Goal: Transaction & Acquisition: Purchase product/service

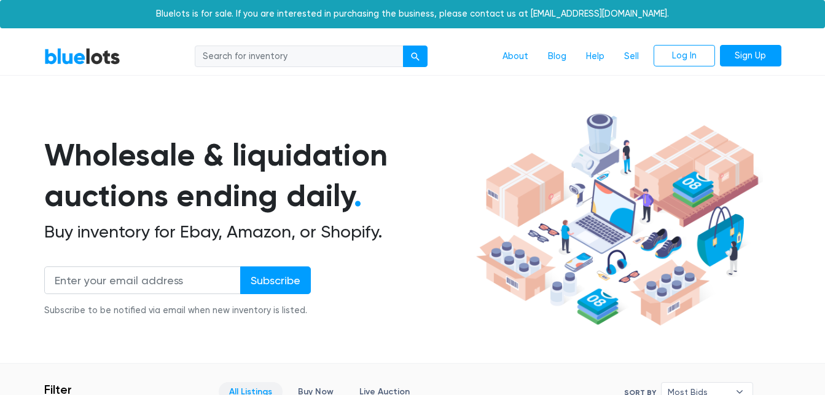
click at [89, 65] on link "BlueLots" at bounding box center [82, 56] width 76 height 18
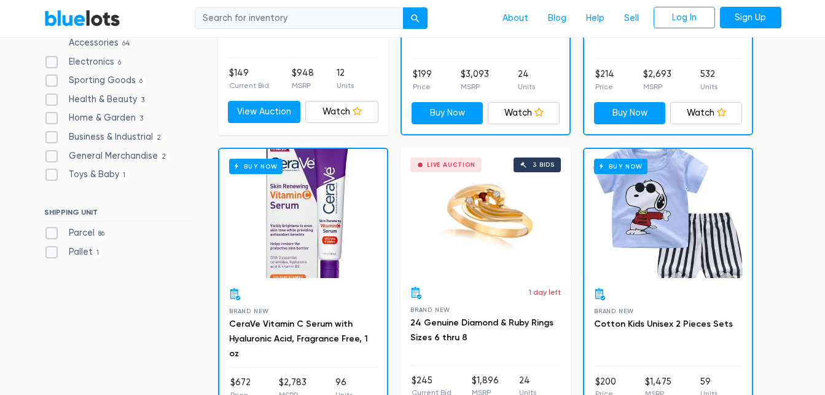
scroll to position [596, 0]
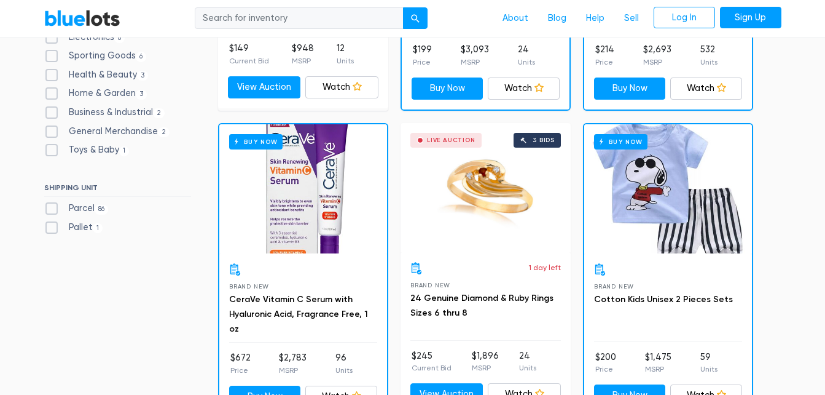
click at [328, 188] on div "Buy Now" at bounding box center [303, 188] width 168 height 129
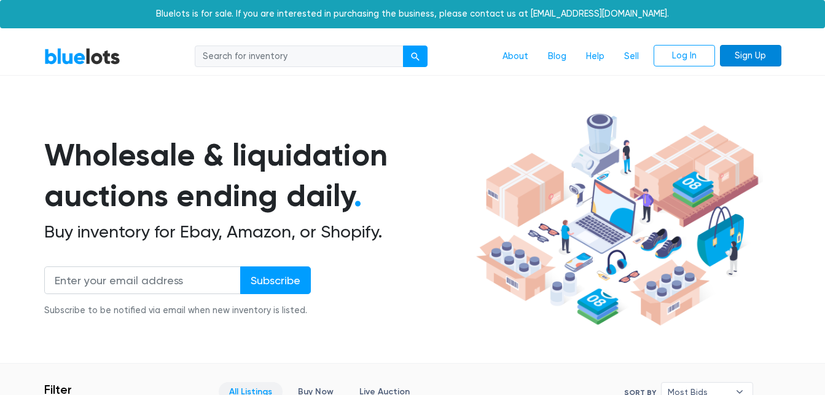
click at [745, 57] on link "Sign Up" at bounding box center [750, 56] width 61 height 22
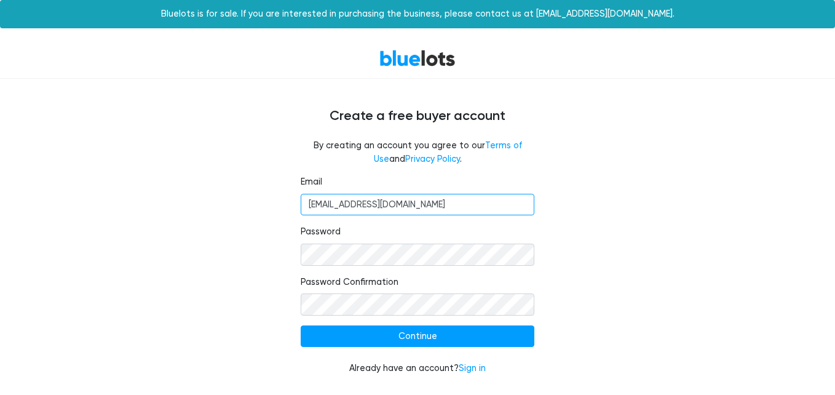
drag, startPoint x: 425, startPoint y: 201, endPoint x: 286, endPoint y: 203, distance: 139.5
click at [286, 203] on div "Email [EMAIL_ADDRESS][DOMAIN_NAME] Password Password Confirmation Continue Alre…" at bounding box center [417, 282] width 756 height 214
type input "[EMAIL_ADDRESS][DOMAIN_NAME]"
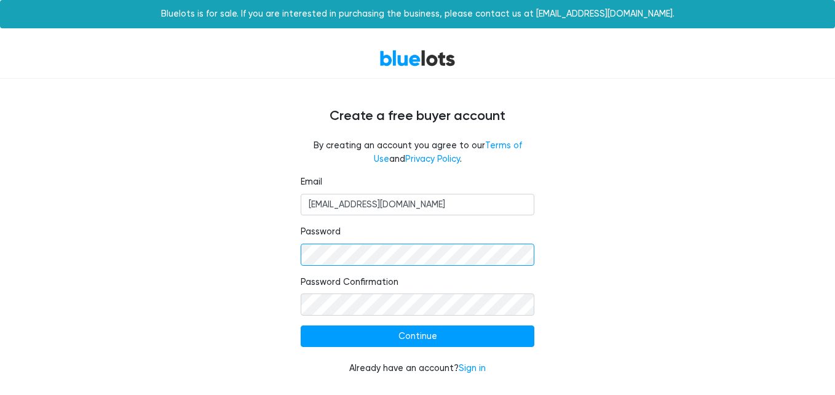
click at [243, 253] on div "Email devon@landhomedet.com Password Password Confirmation Continue Already hav…" at bounding box center [417, 282] width 756 height 214
click at [662, 334] on div "Email devon@landhomedet.com Password Password Confirmation Continue Already hav…" at bounding box center [417, 282] width 756 height 214
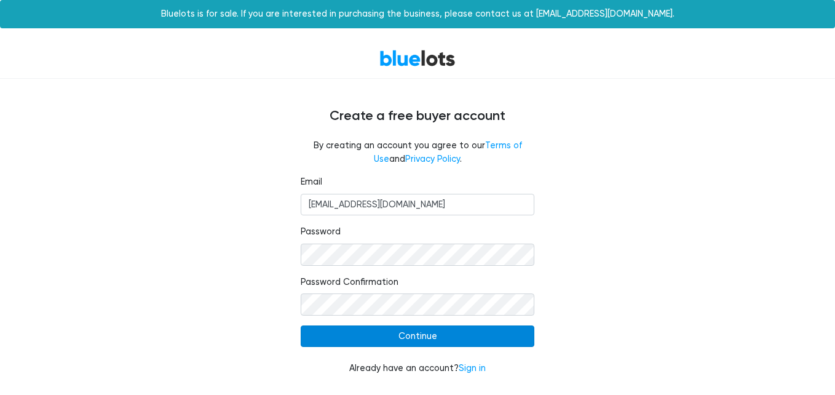
click at [343, 332] on input "Continue" at bounding box center [418, 336] width 234 height 22
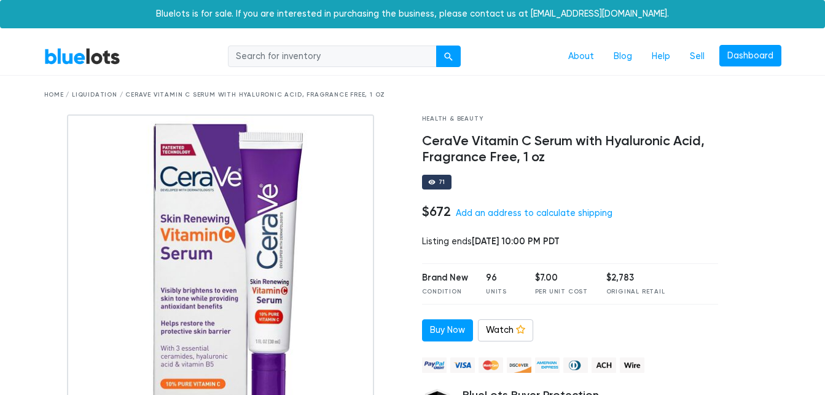
drag, startPoint x: 511, startPoint y: 213, endPoint x: 479, endPoint y: 212, distance: 32.0
click at [479, 212] on link "Add an address to calculate shipping" at bounding box center [534, 213] width 157 height 10
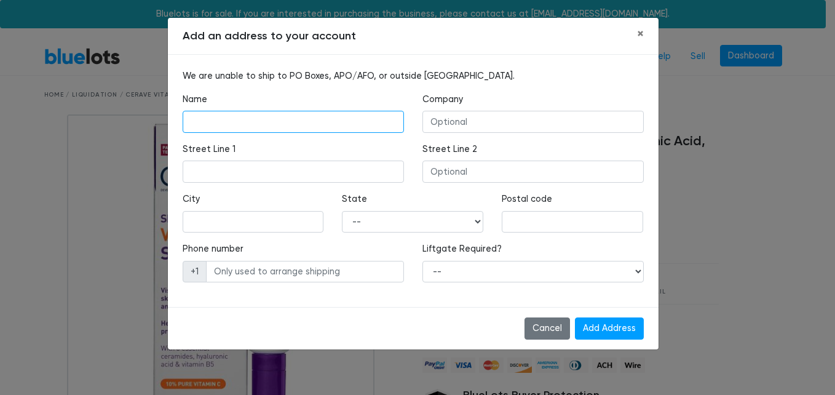
click at [272, 121] on input "text" at bounding box center [293, 122] width 221 height 22
drag, startPoint x: 452, startPoint y: 122, endPoint x: 433, endPoint y: 120, distance: 19.8
click at [433, 120] on input "text" at bounding box center [532, 122] width 221 height 22
click at [281, 120] on input "text" at bounding box center [293, 122] width 221 height 22
click at [470, 118] on input "text" at bounding box center [532, 122] width 221 height 22
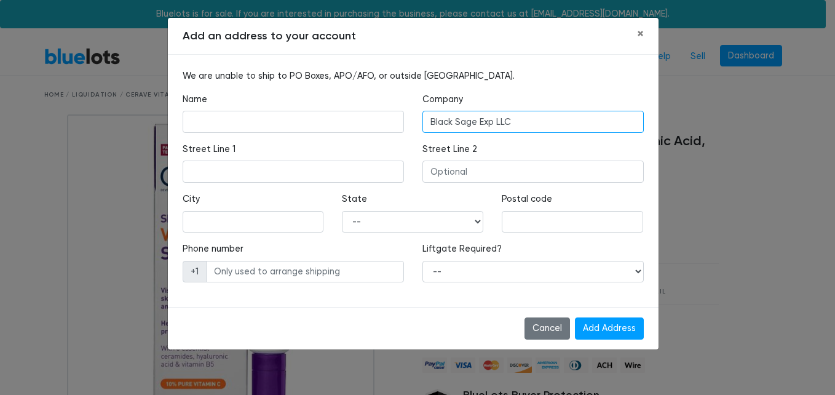
type input "Black Sage Exp LLC"
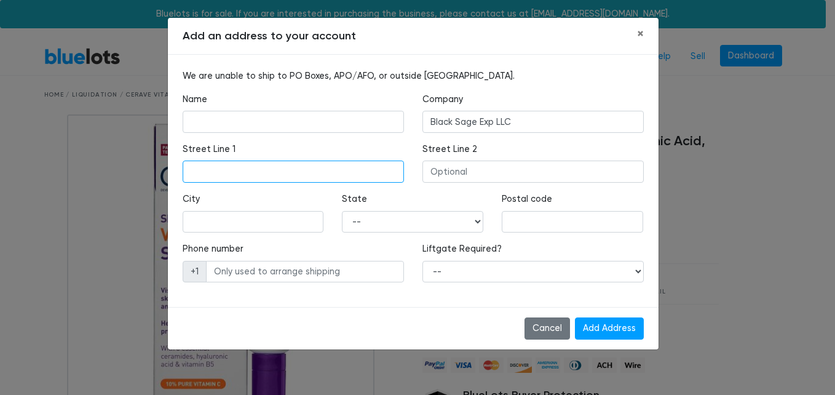
click at [332, 173] on input "text" at bounding box center [293, 171] width 221 height 22
type input "3655 South needles hwy"
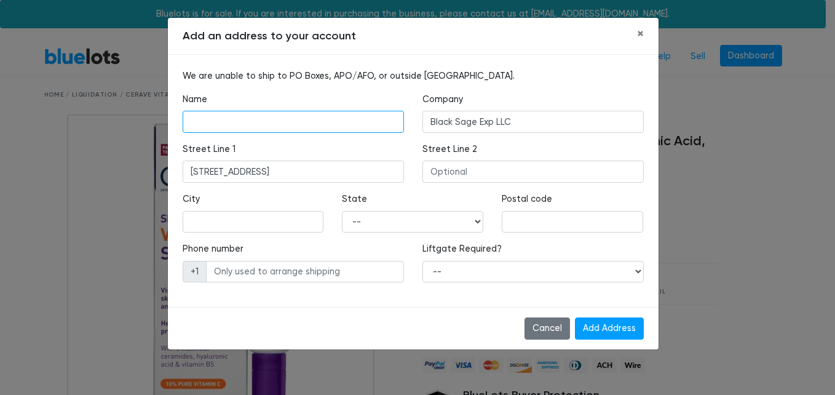
type input "Devon elise Hunter"
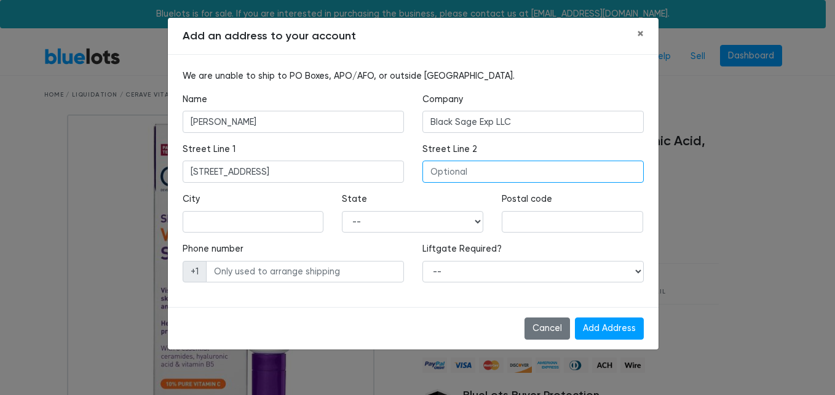
type input "g32"
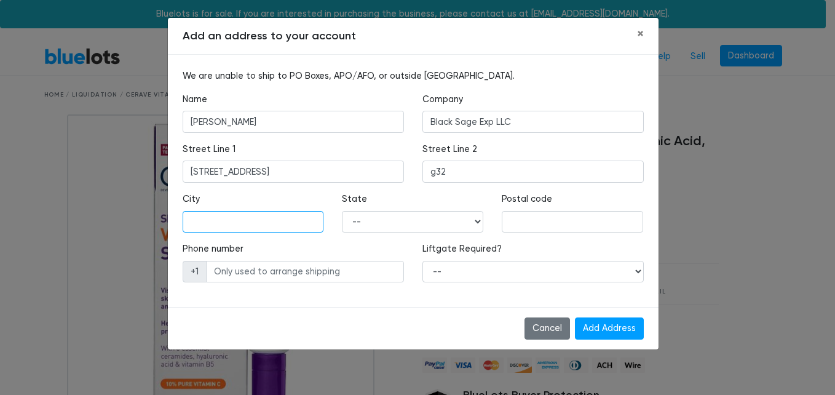
type input "laughlin"
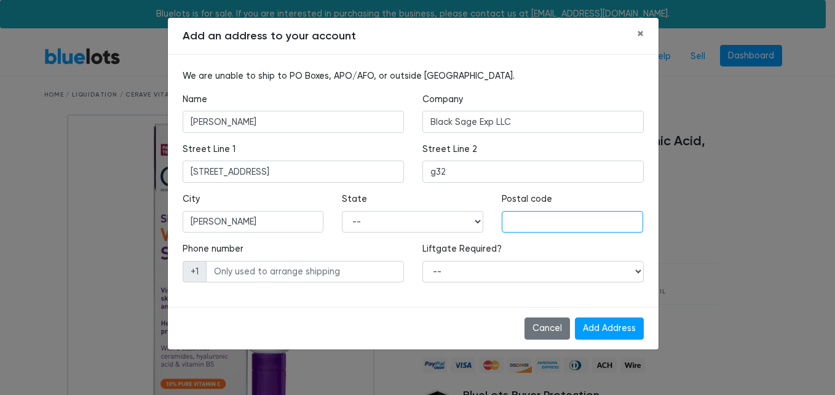
type input "89029"
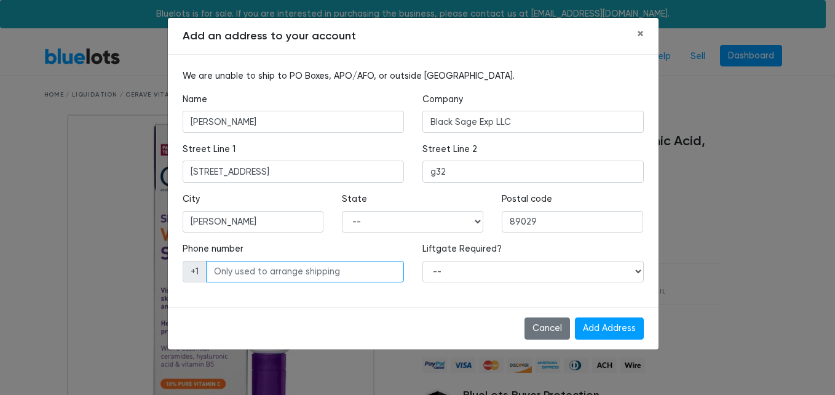
type input "3134574747"
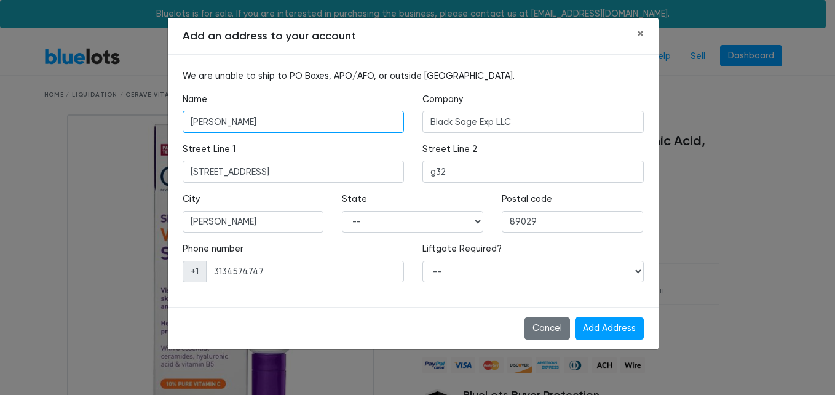
drag, startPoint x: 285, startPoint y: 127, endPoint x: 161, endPoint y: 109, distance: 125.5
click at [161, 109] on div "Add an address to your account × We are unable to ship to PO Boxes, APO/AFO, or…" at bounding box center [417, 197] width 835 height 395
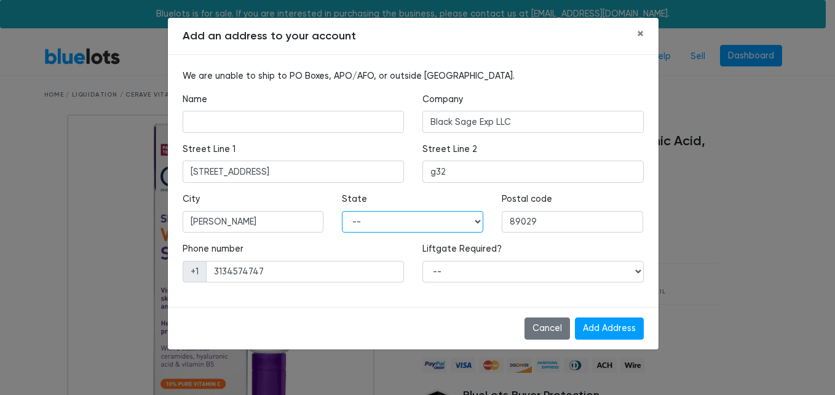
click at [424, 216] on select "-- Alabama Alaska Arizona Arkansas California Colorado Connecticut Delaware Dis…" at bounding box center [412, 222] width 141 height 22
select select "NV"
click at [342, 211] on select "-- Alabama Alaska Arizona Arkansas California Colorado Connecticut Delaware Dis…" at bounding box center [412, 222] width 141 height 22
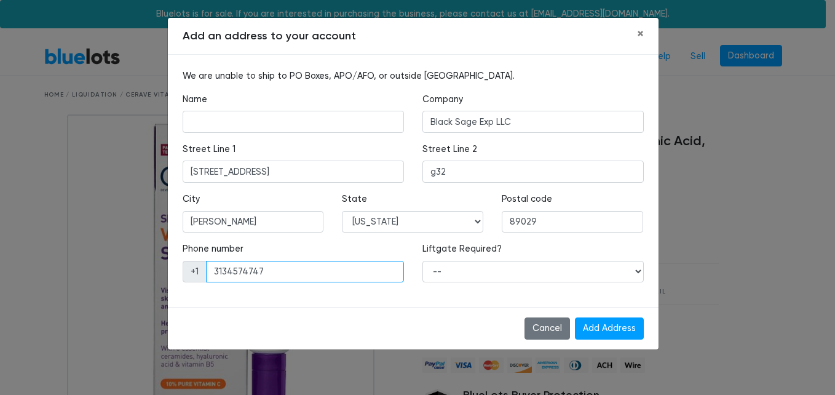
click at [380, 273] on input "3134574747" at bounding box center [305, 272] width 198 height 22
type input "3"
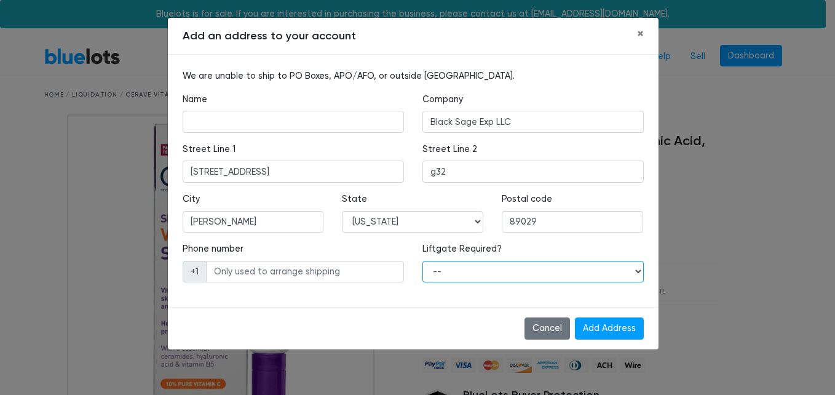
click at [518, 273] on select "-- Yes No" at bounding box center [532, 272] width 221 height 22
select select "0"
click at [422, 261] on select "-- Yes No" at bounding box center [532, 272] width 221 height 22
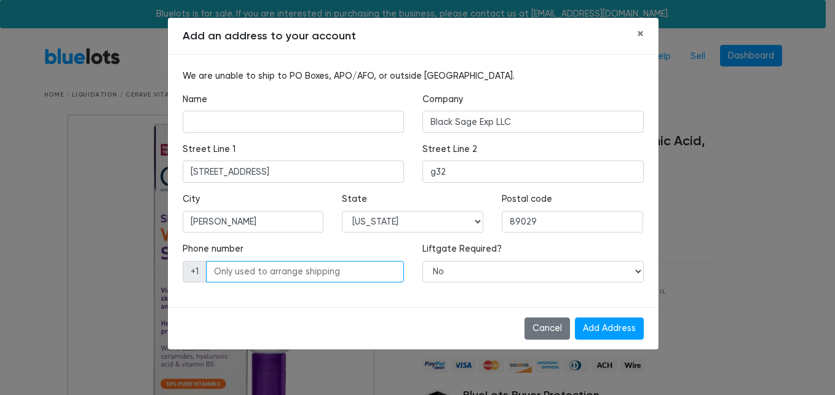
click at [273, 274] on input "text" at bounding box center [305, 272] width 198 height 22
type input "7029099988"
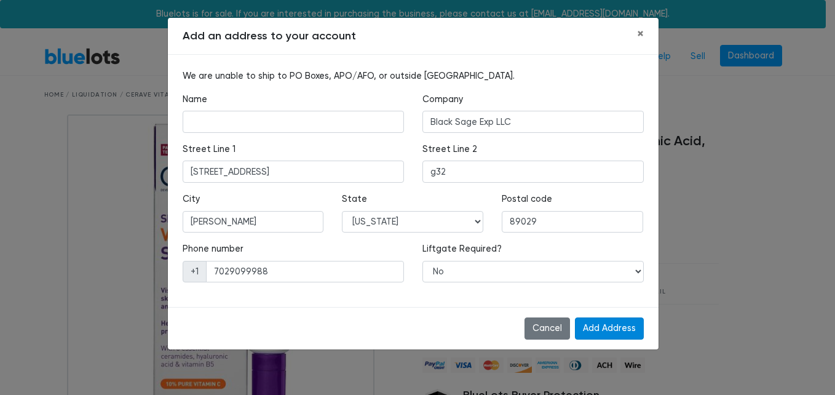
click at [613, 325] on input "Add Address" at bounding box center [609, 328] width 69 height 22
type input "Dee Hunter"
click at [611, 325] on input "Add Address" at bounding box center [609, 328] width 69 height 22
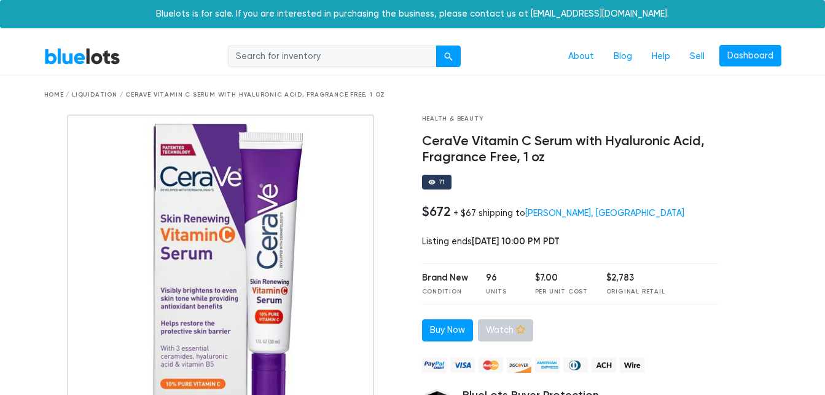
click at [507, 327] on link "Watch" at bounding box center [505, 330] width 55 height 22
click at [83, 65] on link "BlueLots" at bounding box center [82, 56] width 76 height 18
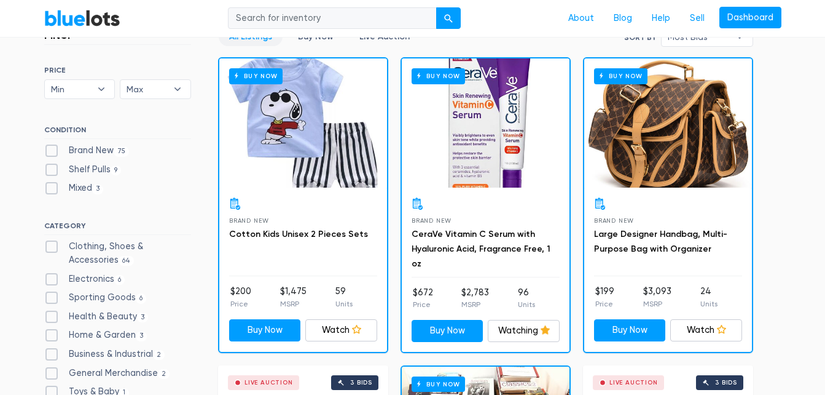
scroll to position [364, 0]
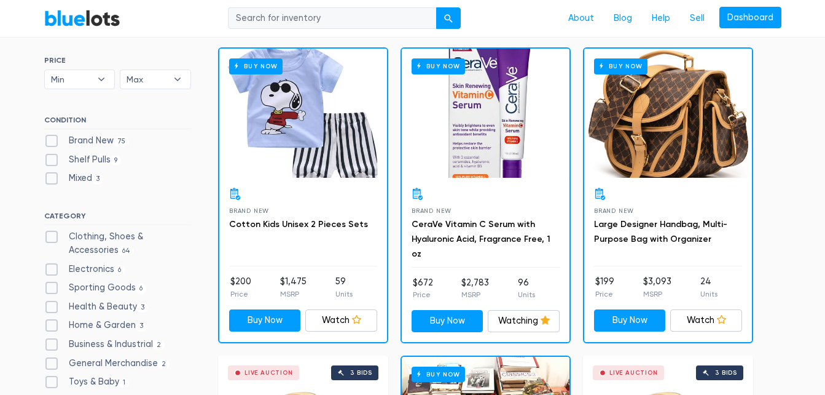
click at [262, 135] on div "Buy Now" at bounding box center [303, 113] width 168 height 129
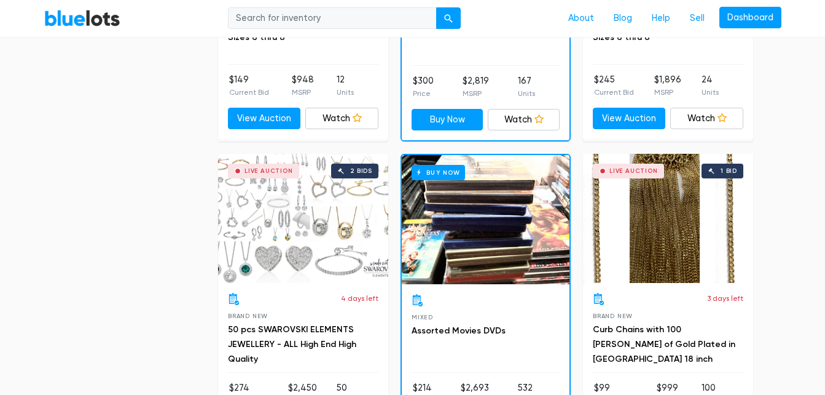
scroll to position [881, 0]
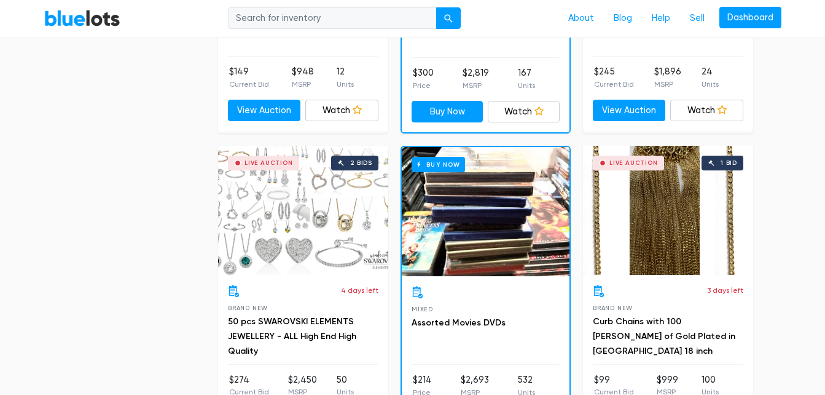
click at [644, 202] on div "Live Auction 1 bid" at bounding box center [668, 210] width 170 height 129
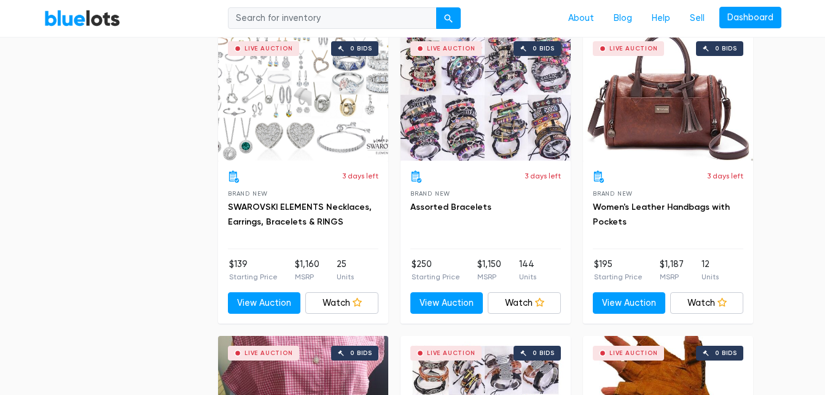
scroll to position [1576, 0]
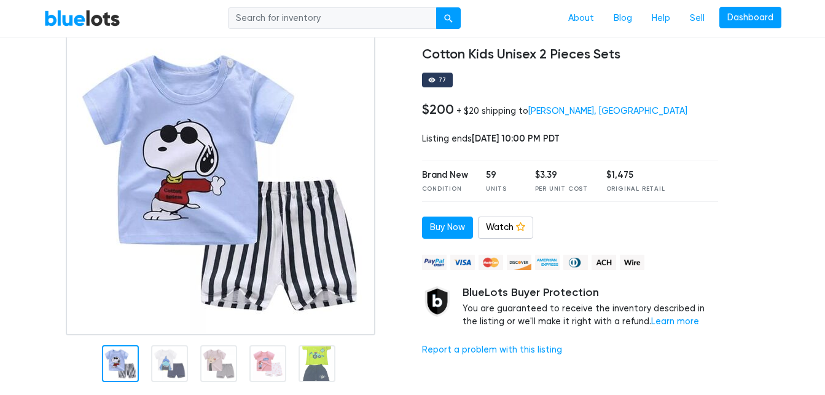
scroll to position [81, 0]
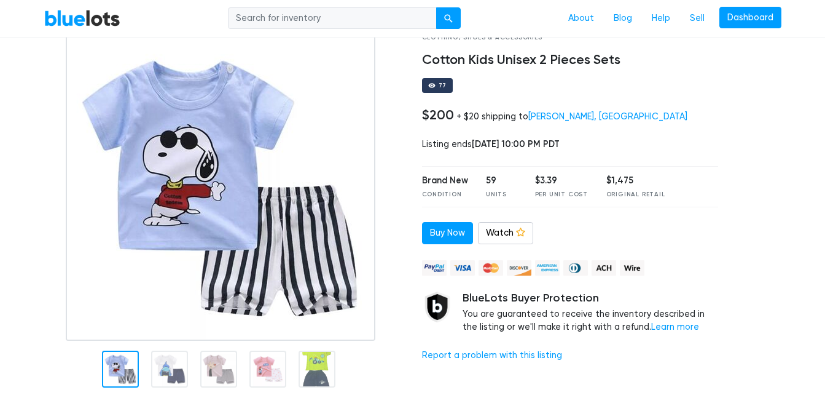
click at [237, 108] on img at bounding box center [221, 186] width 310 height 307
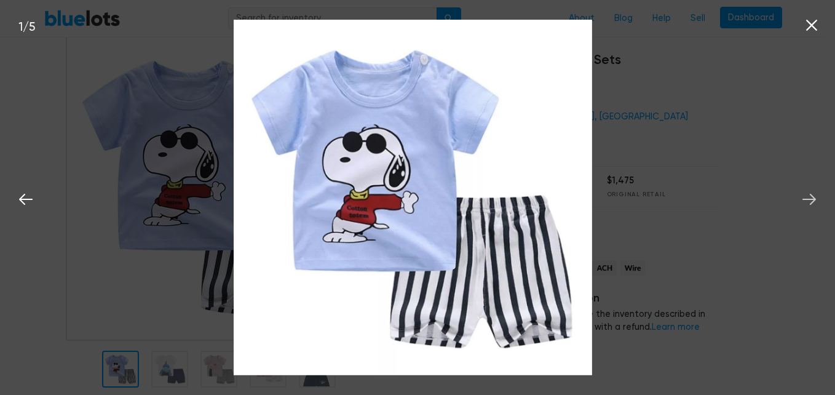
click at [806, 201] on icon at bounding box center [809, 199] width 18 height 18
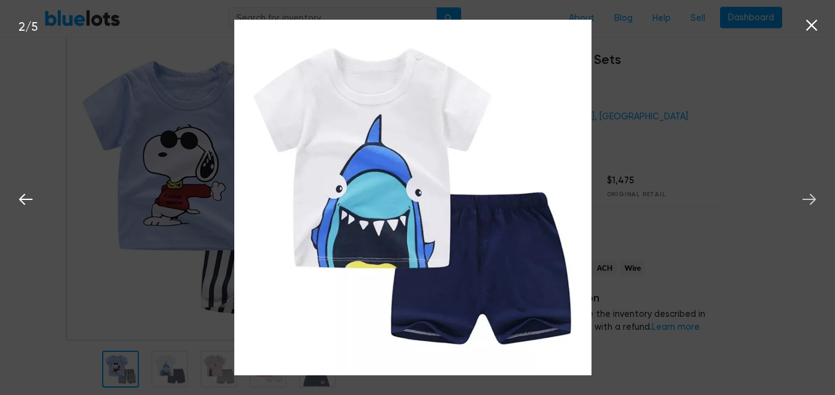
click at [806, 201] on icon at bounding box center [809, 199] width 18 height 18
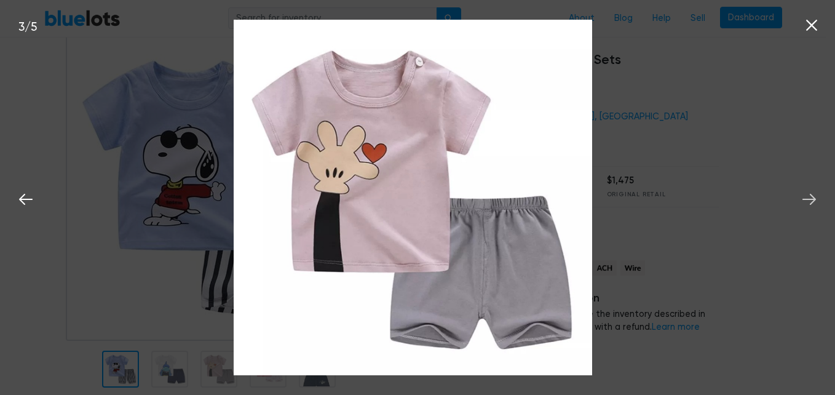
click at [806, 201] on icon at bounding box center [809, 199] width 18 height 18
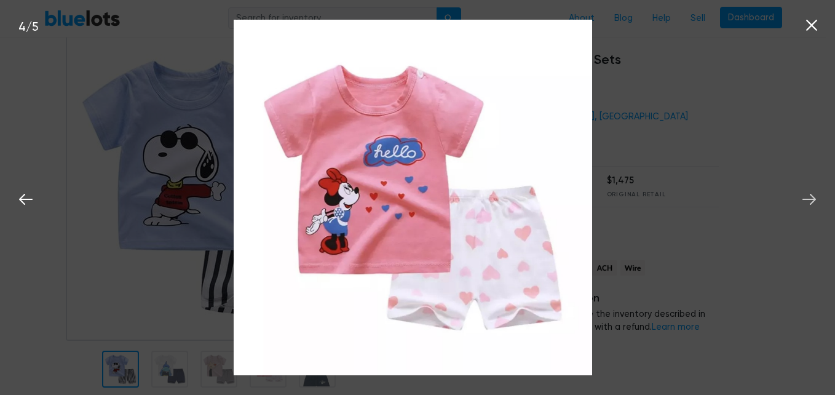
click at [806, 201] on icon at bounding box center [809, 199] width 18 height 18
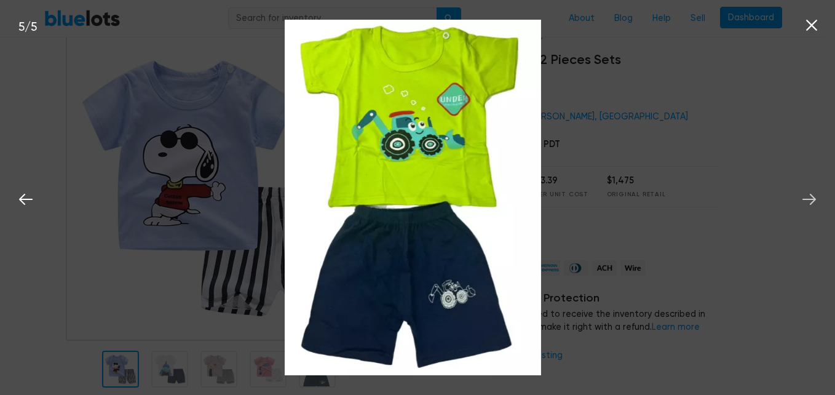
click at [806, 201] on icon at bounding box center [809, 199] width 18 height 18
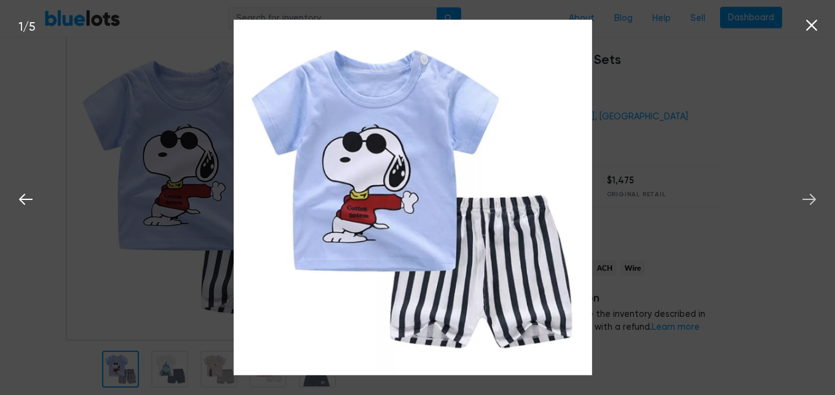
click at [806, 201] on icon at bounding box center [809, 199] width 18 height 18
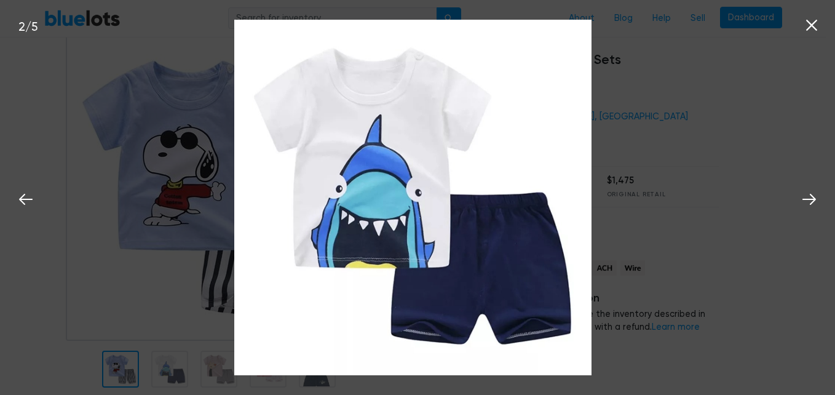
click at [811, 25] on icon at bounding box center [811, 25] width 11 height 11
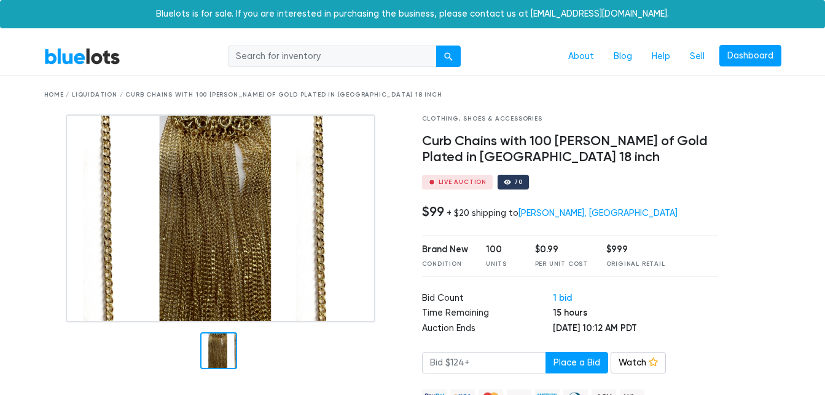
click at [218, 350] on div at bounding box center [218, 350] width 37 height 37
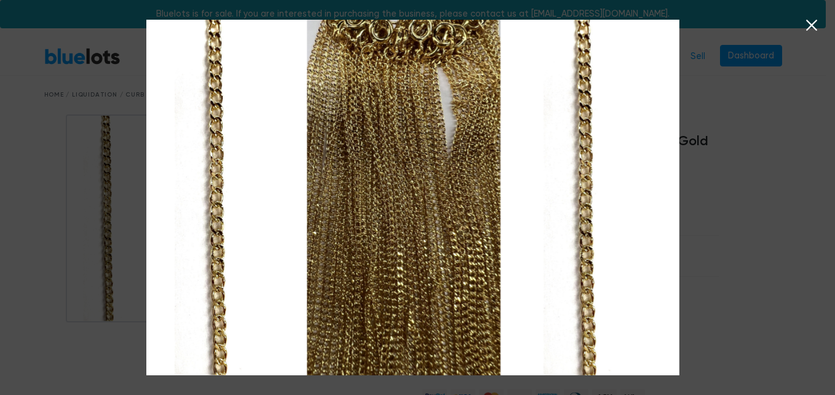
click at [808, 33] on icon at bounding box center [811, 25] width 18 height 18
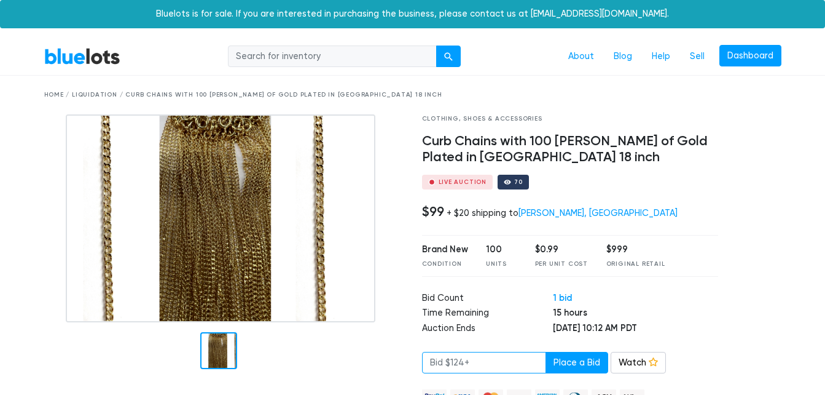
click at [479, 369] on input "number" at bounding box center [484, 363] width 124 height 22
type input "130"
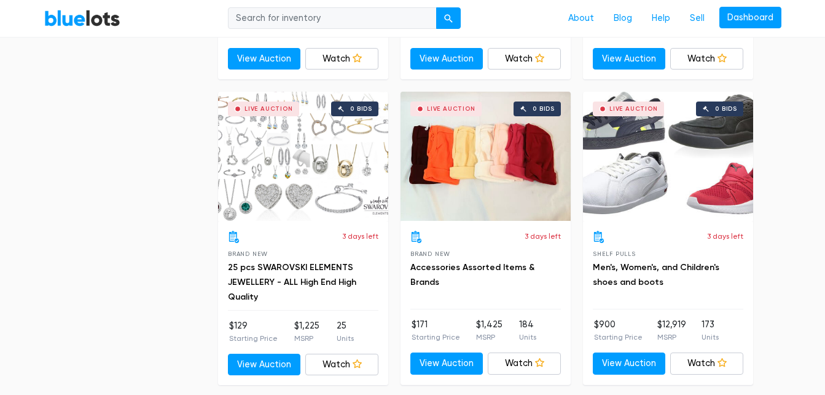
scroll to position [2177, 0]
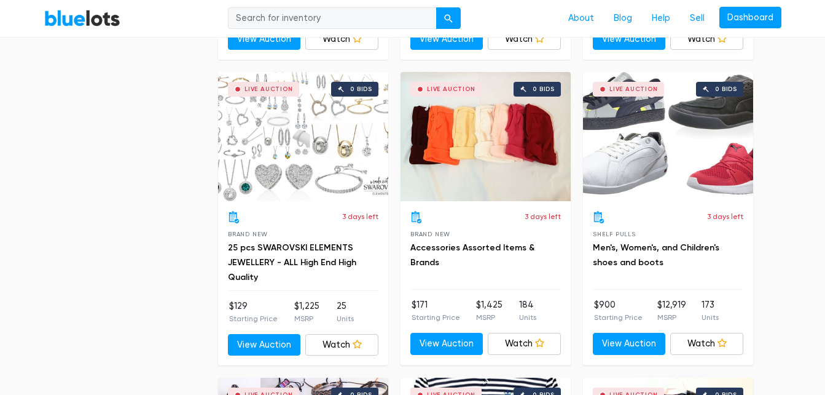
click at [475, 126] on div "Live Auction 0 bids" at bounding box center [486, 136] width 170 height 129
click at [354, 125] on div "Live Auction 0 bids" at bounding box center [303, 136] width 170 height 129
click at [353, 339] on icon at bounding box center [357, 343] width 9 height 9
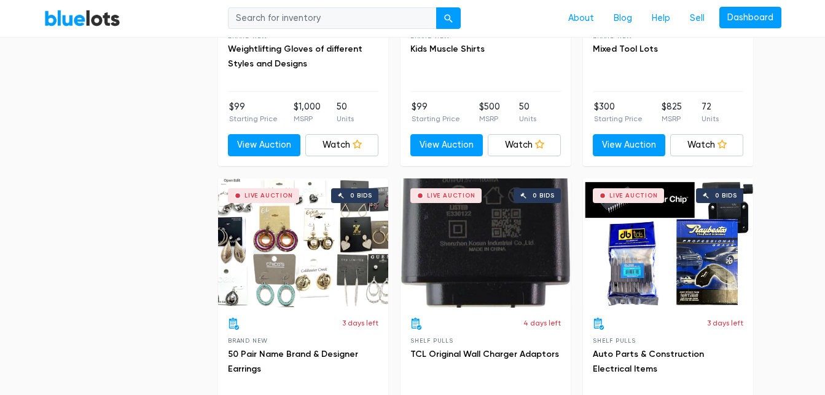
scroll to position [3700, 0]
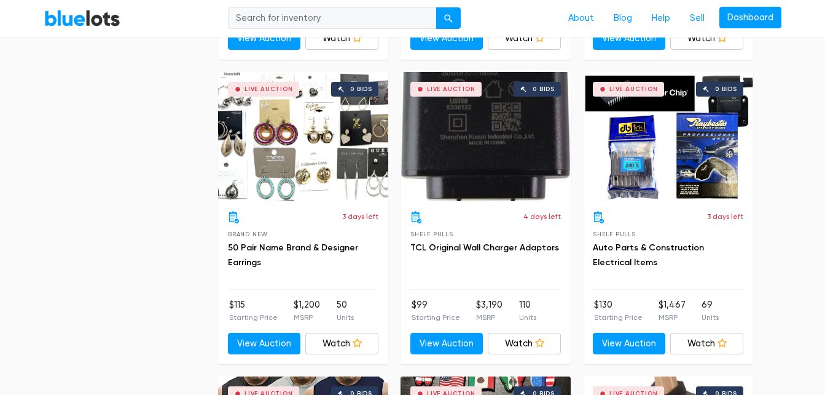
click at [720, 176] on div "Live Auction 0 bids" at bounding box center [668, 136] width 170 height 129
click at [280, 148] on div "Live Auction 0 bids" at bounding box center [303, 136] width 170 height 129
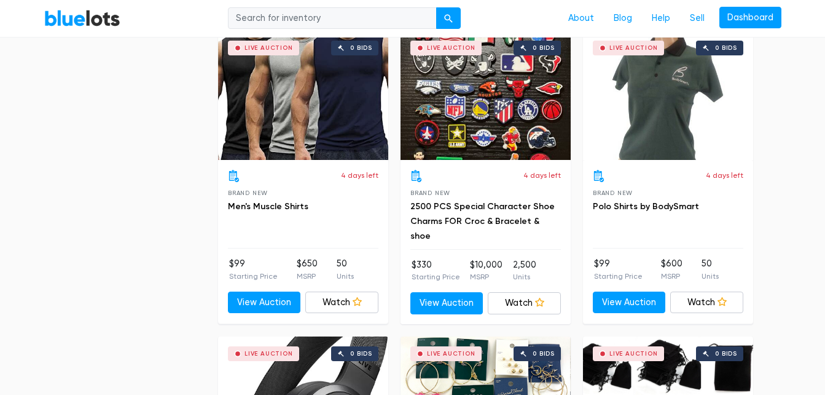
scroll to position [3967, 0]
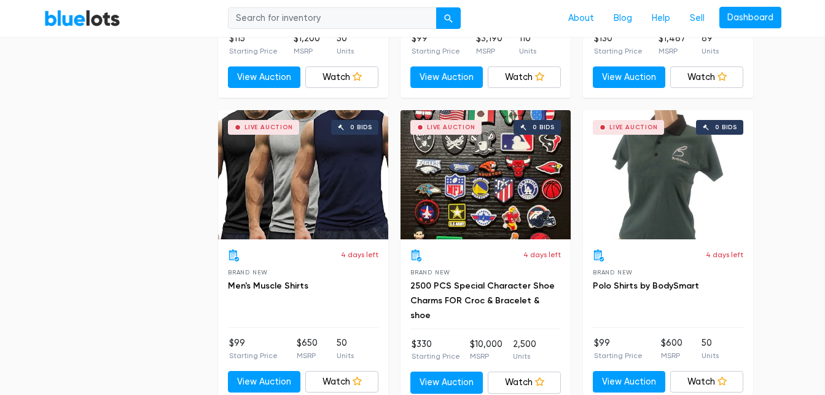
click at [511, 181] on div "Live Auction 0 bids" at bounding box center [486, 174] width 170 height 129
click at [520, 380] on link "Watch" at bounding box center [524, 382] width 73 height 22
click at [540, 379] on icon at bounding box center [539, 381] width 9 height 9
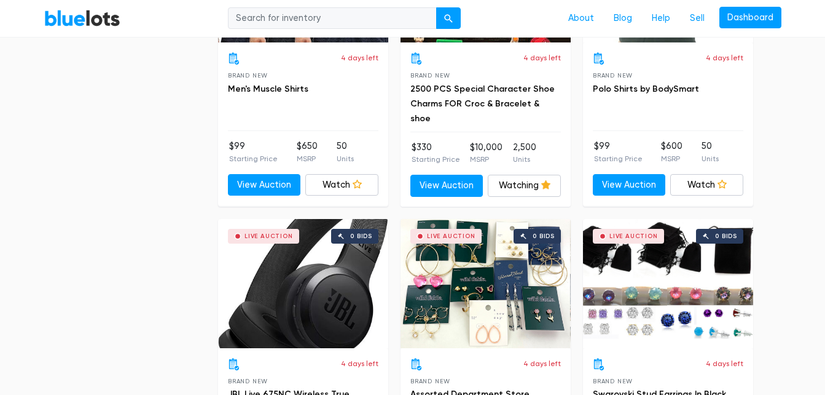
scroll to position [4254, 0]
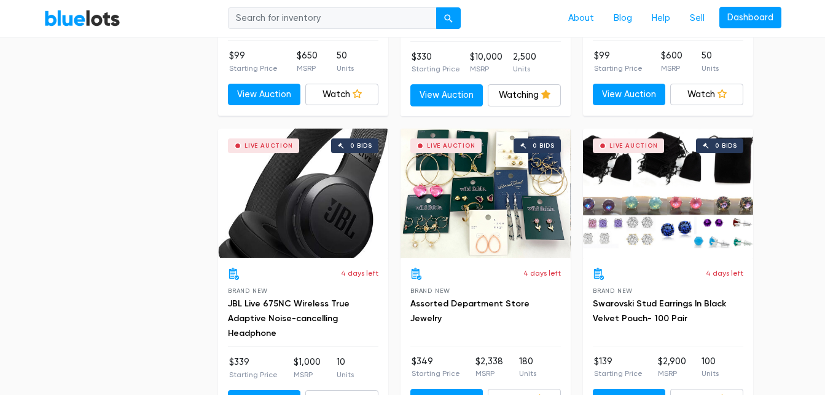
click at [294, 213] on div "Live Auction 0 bids" at bounding box center [303, 192] width 170 height 129
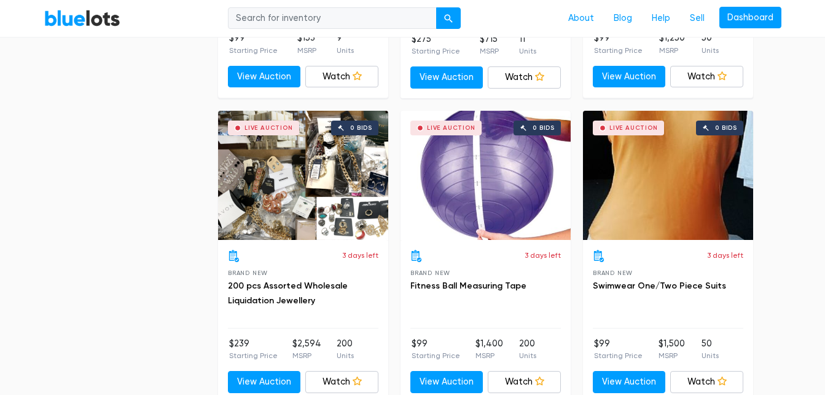
scroll to position [5285, 0]
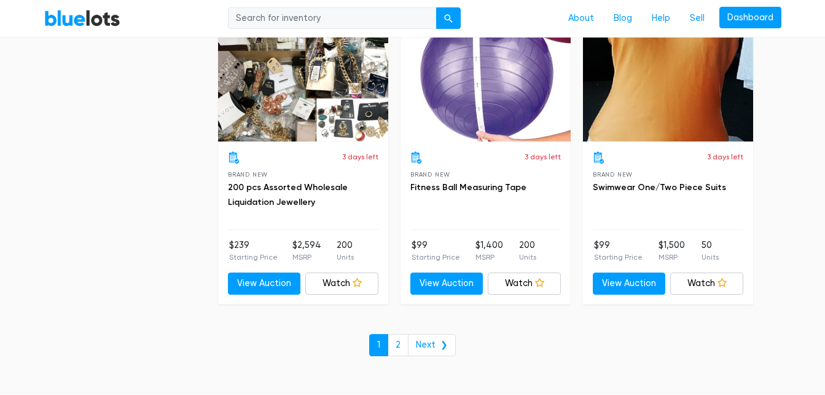
click at [280, 82] on div "Live Auction 0 bids" at bounding box center [303, 76] width 170 height 129
click at [403, 338] on link "2" at bounding box center [398, 345] width 21 height 22
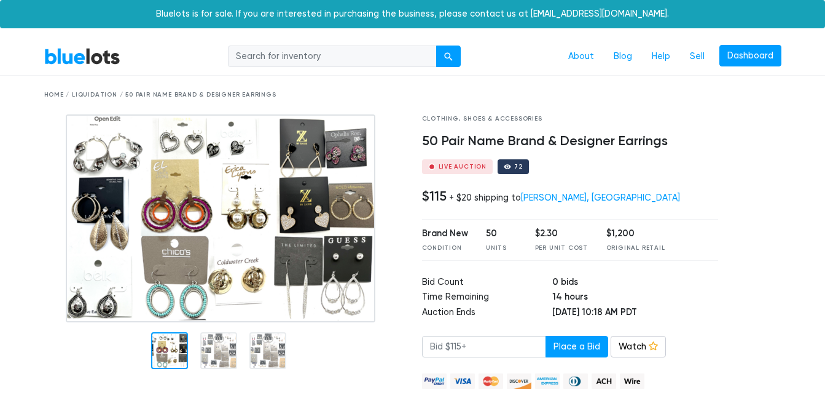
drag, startPoint x: 824, startPoint y: 76, endPoint x: 834, endPoint y: 101, distance: 26.5
click at [624, 343] on link "Watch" at bounding box center [638, 347] width 55 height 22
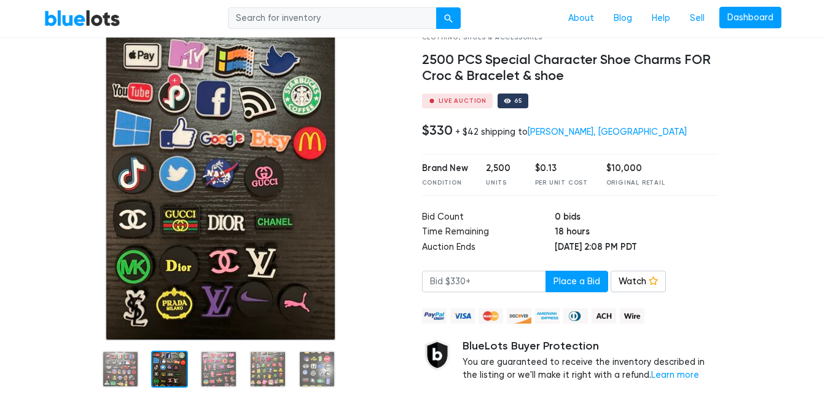
scroll to position [23, 0]
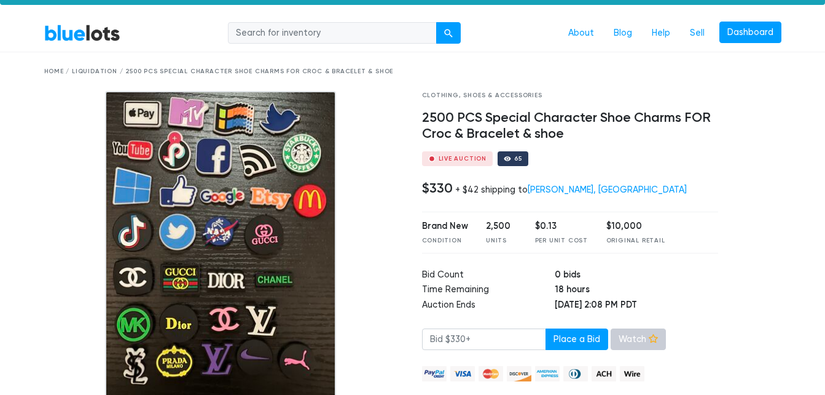
click at [629, 336] on link "Watch" at bounding box center [638, 339] width 55 height 22
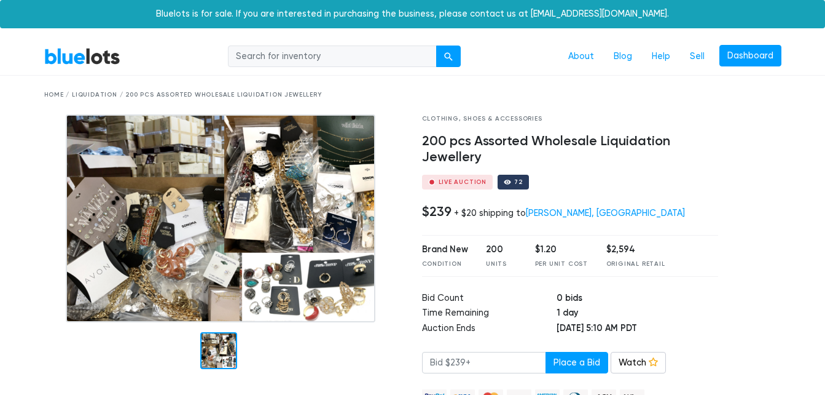
click at [187, 144] on img at bounding box center [221, 218] width 310 height 208
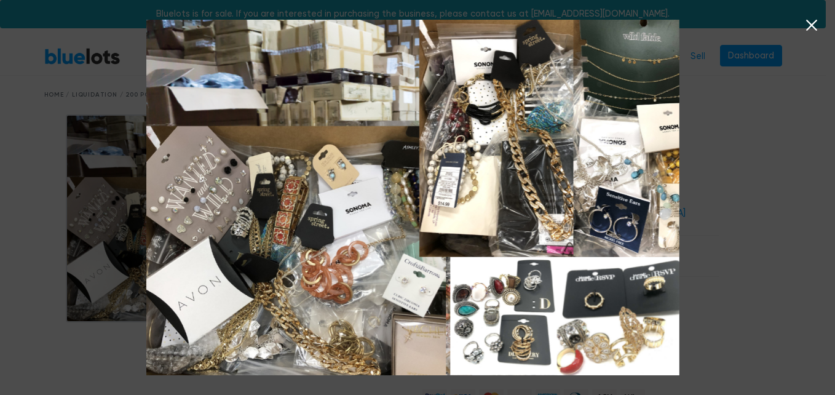
click at [811, 23] on icon at bounding box center [811, 25] width 18 height 18
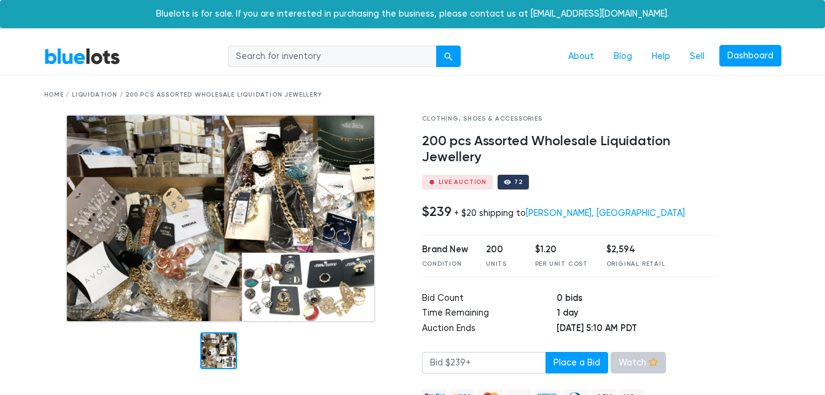
click at [626, 370] on link "Watch" at bounding box center [638, 363] width 55 height 22
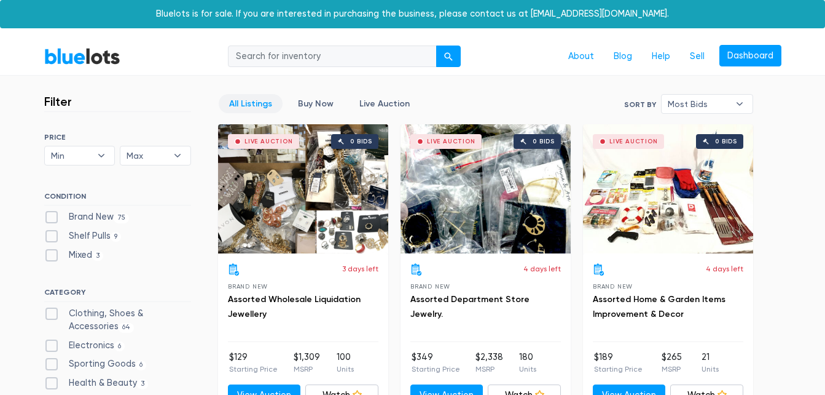
click at [278, 192] on div "Live Auction 0 bids" at bounding box center [303, 188] width 170 height 129
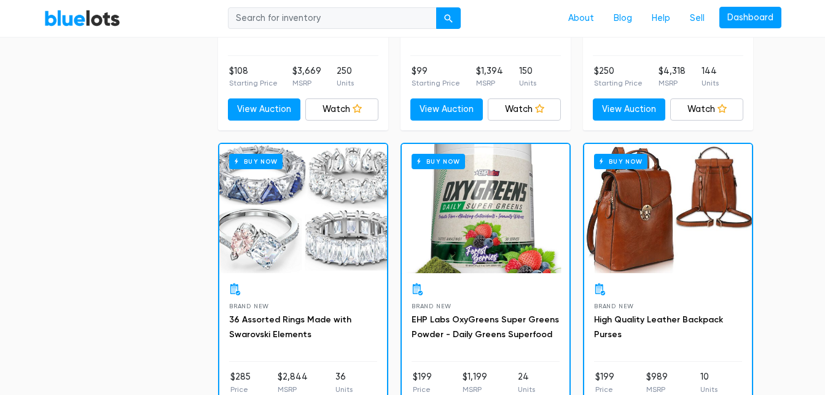
scroll to position [647, 0]
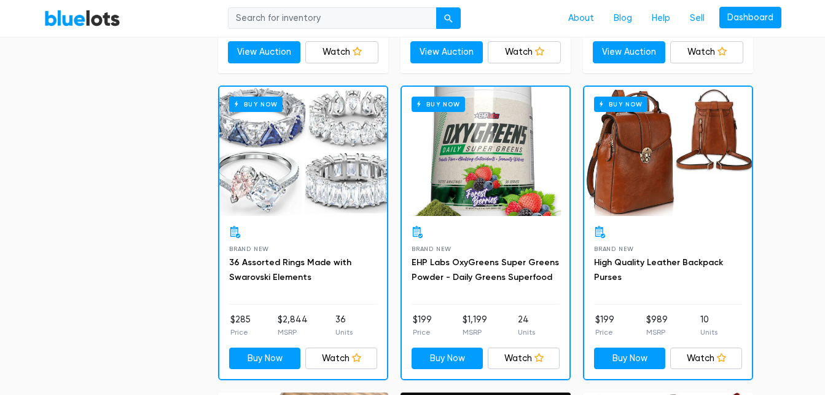
click at [497, 158] on div "Buy Now" at bounding box center [486, 151] width 168 height 129
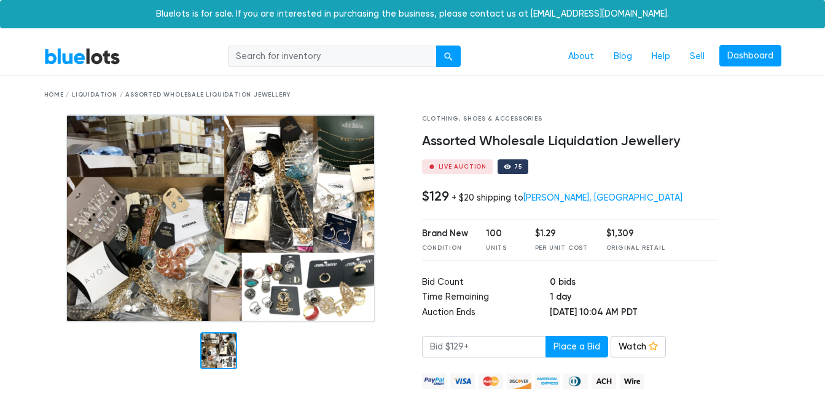
click at [317, 297] on img at bounding box center [221, 218] width 310 height 208
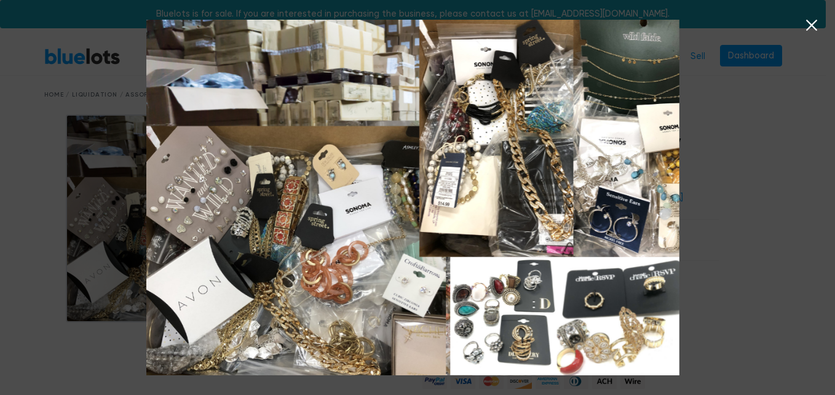
drag, startPoint x: 808, startPoint y: 26, endPoint x: 814, endPoint y: 22, distance: 8.0
click at [814, 22] on icon at bounding box center [811, 25] width 11 height 11
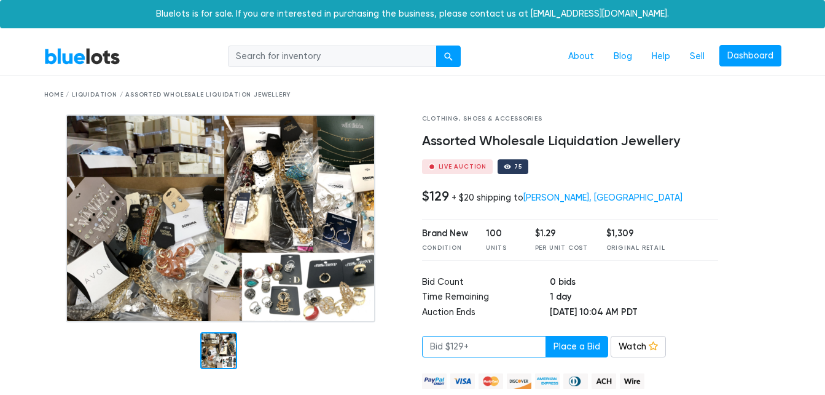
click at [452, 348] on input "number" at bounding box center [484, 347] width 124 height 22
type input "129"
click at [559, 346] on button "Place a Bid" at bounding box center [577, 347] width 63 height 22
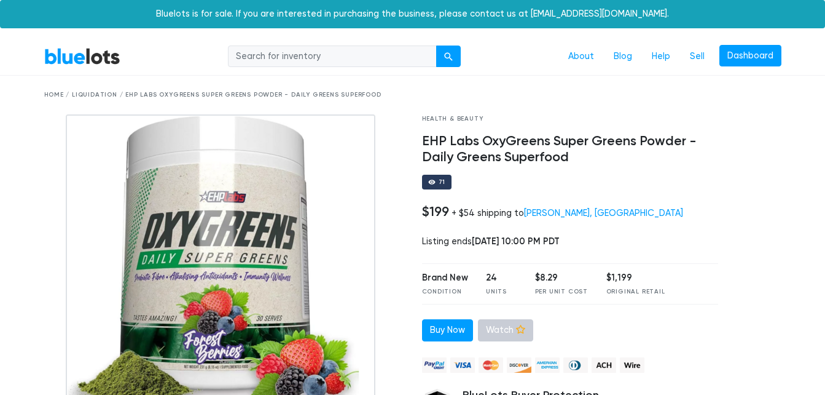
click at [513, 334] on link "Watch" at bounding box center [505, 330] width 55 height 22
click at [442, 328] on link "Buy Now" at bounding box center [447, 330] width 51 height 22
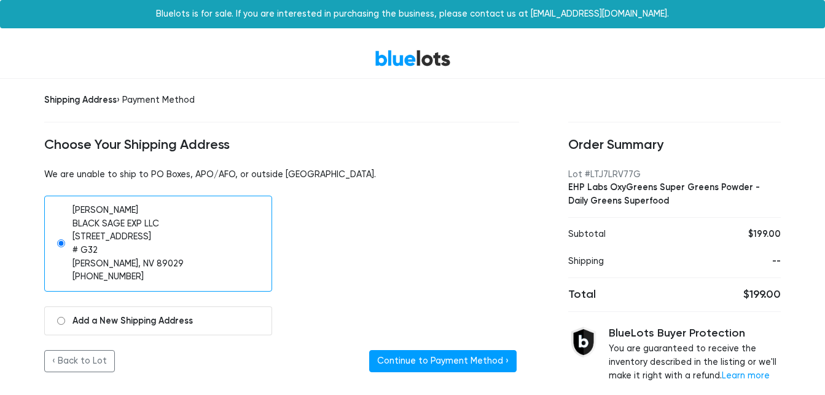
click at [61, 323] on input "radio" at bounding box center [61, 321] width 8 height 8
radio input "true"
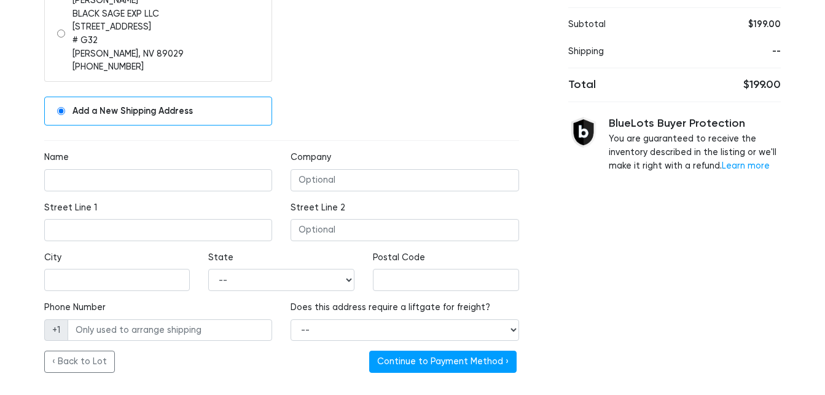
scroll to position [229, 0]
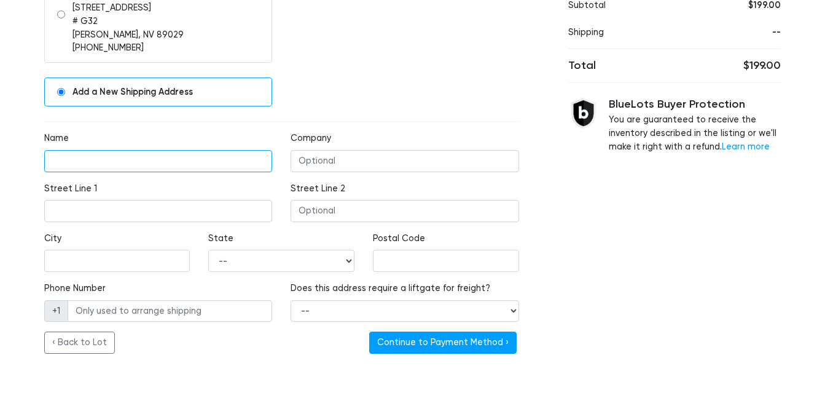
click at [175, 158] on input "Name" at bounding box center [158, 161] width 229 height 22
type input "d"
click at [71, 162] on input "[PERSON_NAME]" at bounding box center [158, 161] width 229 height 22
type input "Devin Hunter"
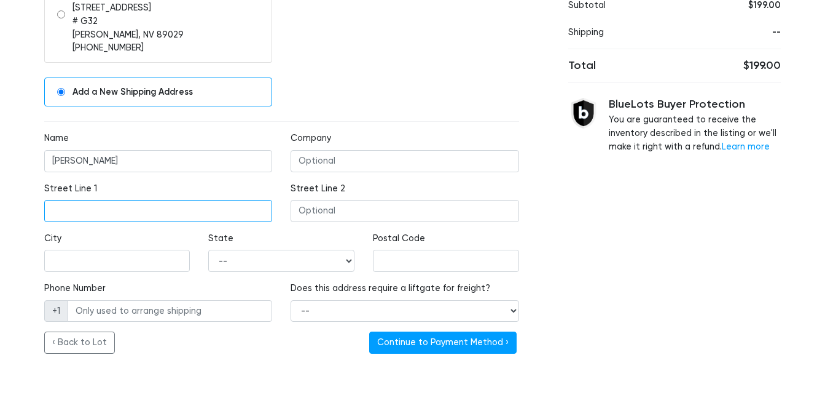
click at [87, 211] on input "Street Line 1" at bounding box center [158, 211] width 229 height 22
type input "3665 south needles hwy g32"
type input "Laughlin"
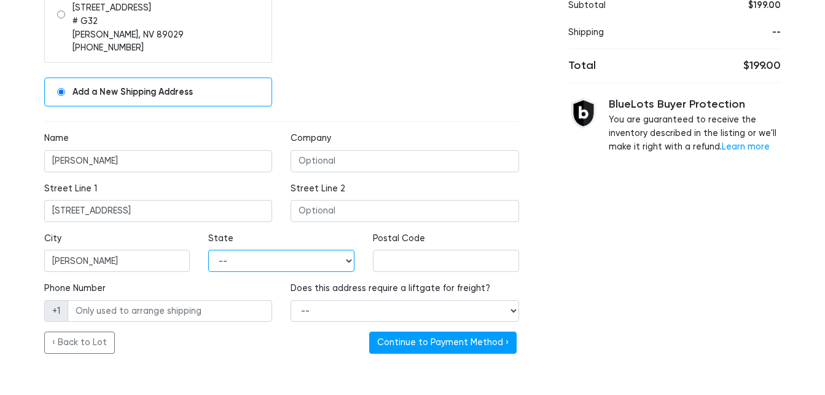
select select "NV"
type input "89029"
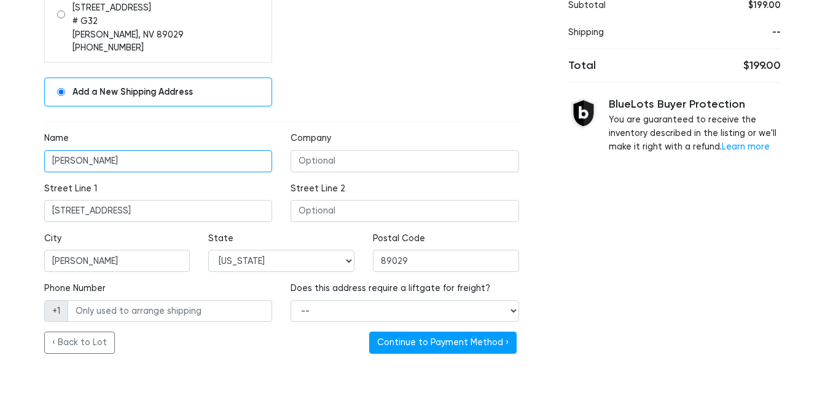
click at [71, 159] on input "Devin Hunter" at bounding box center [158, 161] width 229 height 22
type input "Devon Hunter"
click at [150, 311] on input "Phone Number" at bounding box center [170, 311] width 205 height 22
type input "3134574747"
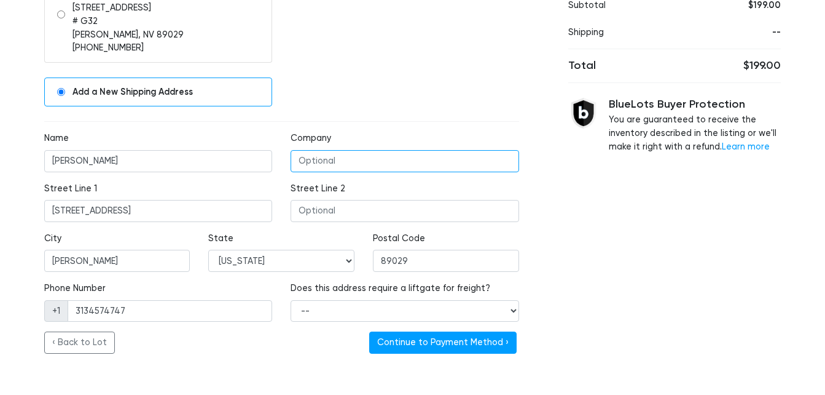
type input "Team DNA Holdings LLC"
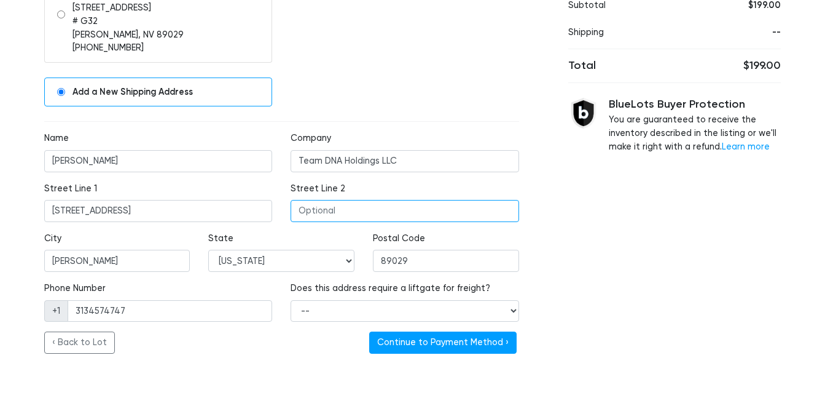
type input "Ste 2056"
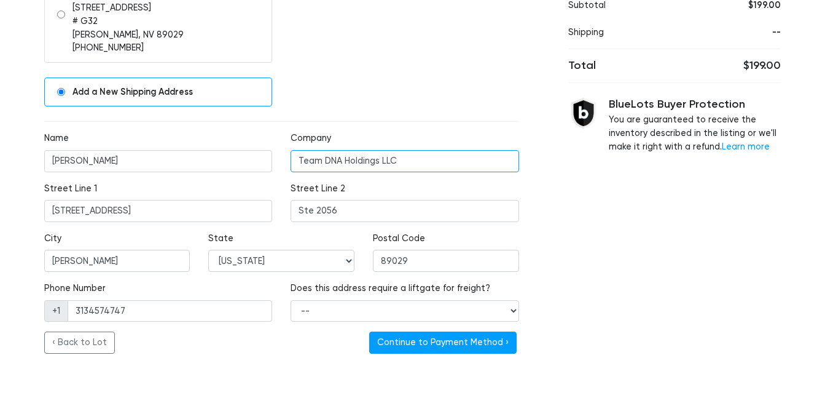
drag, startPoint x: 413, startPoint y: 159, endPoint x: 242, endPoint y: 163, distance: 170.9
click at [242, 163] on div "Name Devon Hunter Company Team DNA Holdings LLC" at bounding box center [282, 157] width 494 height 50
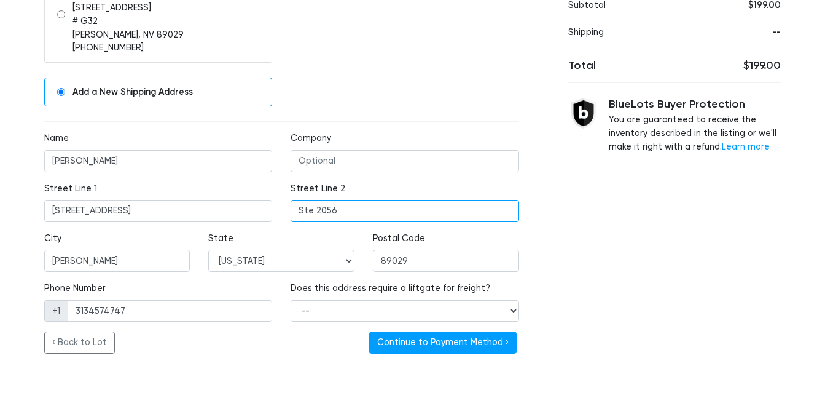
drag, startPoint x: 370, startPoint y: 213, endPoint x: 221, endPoint y: 208, distance: 149.4
click at [221, 208] on div "Street Line 1 3665 south needles hwy g32 Street Line 2 Ste 2056" at bounding box center [282, 207] width 494 height 50
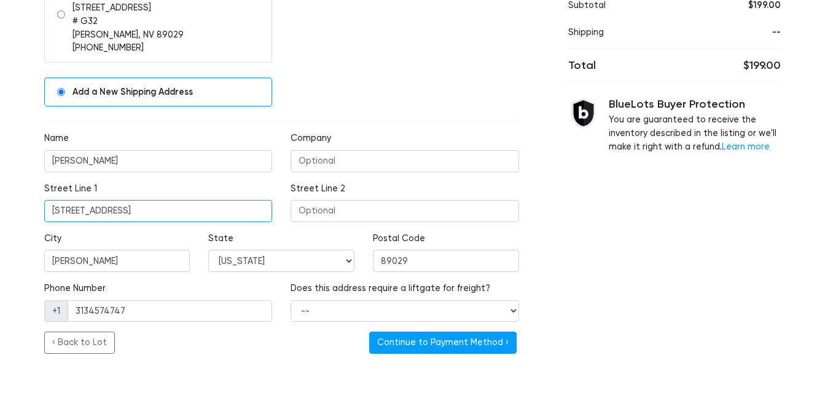
drag, startPoint x: 175, startPoint y: 211, endPoint x: 152, endPoint y: 208, distance: 22.9
click at [152, 208] on input "3665 south needles hwy g32" at bounding box center [158, 211] width 229 height 22
type input "3665 south needles hwy"
click at [379, 215] on input "Street Line 2" at bounding box center [405, 211] width 229 height 22
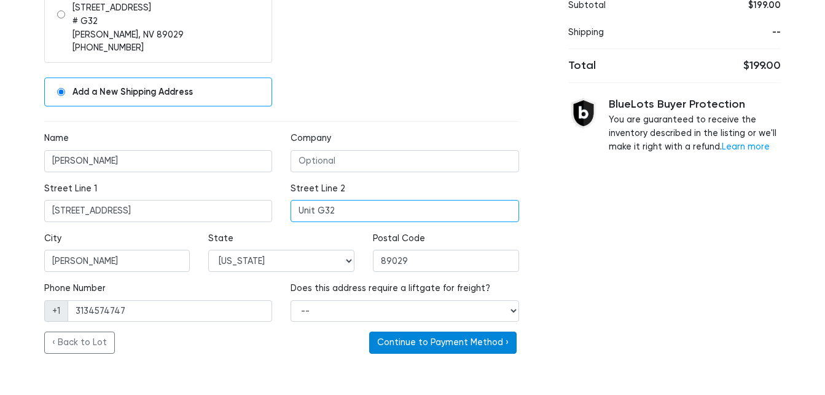
type input "Unit G32"
click at [480, 339] on button "Continue to Payment Method ›" at bounding box center [443, 342] width 148 height 22
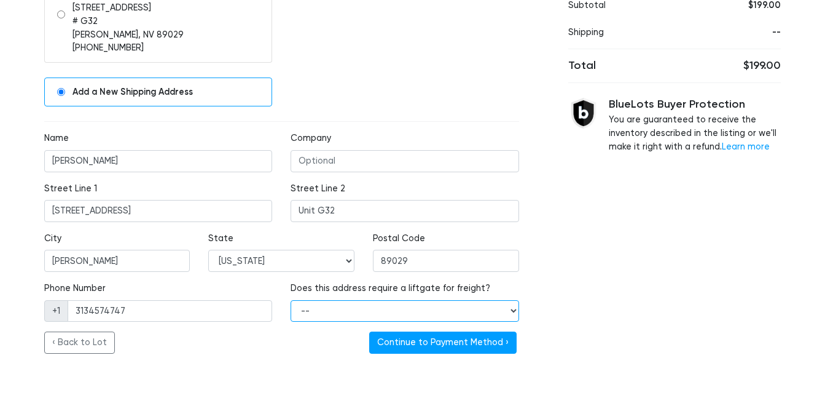
click at [495, 308] on select "-- Yes No" at bounding box center [405, 311] width 229 height 22
select select "false"
click at [291, 300] on select "-- Yes No" at bounding box center [405, 311] width 229 height 22
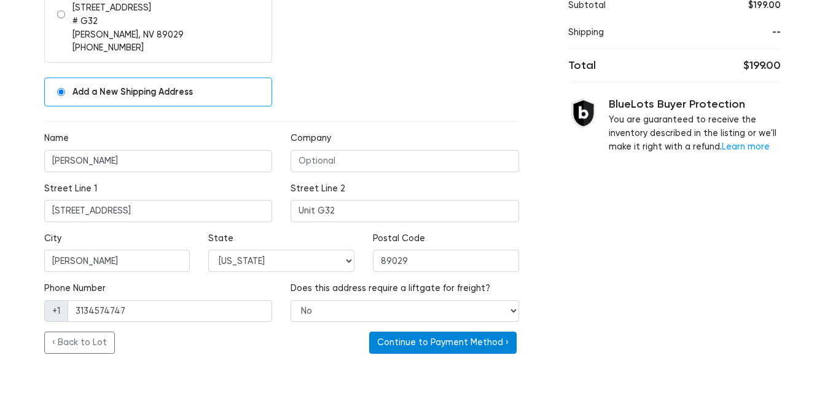
click at [431, 343] on button "Continue to Payment Method ›" at bounding box center [443, 342] width 148 height 22
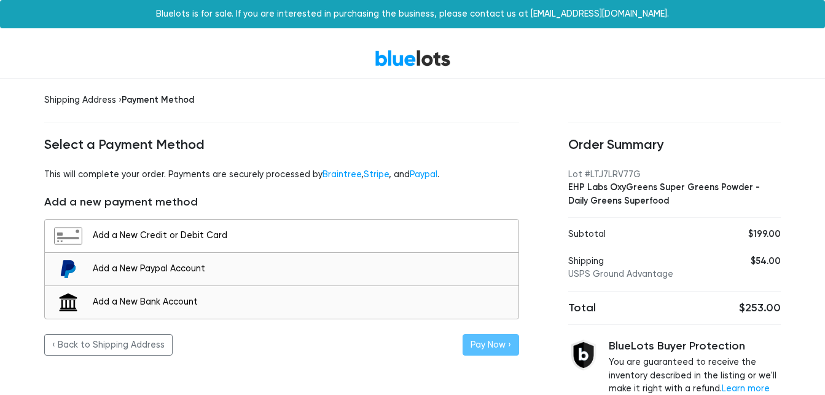
drag, startPoint x: 179, startPoint y: 235, endPoint x: 118, endPoint y: 228, distance: 61.3
click at [118, 228] on div "Add a New Credit or Debit Card" at bounding box center [282, 236] width 462 height 18
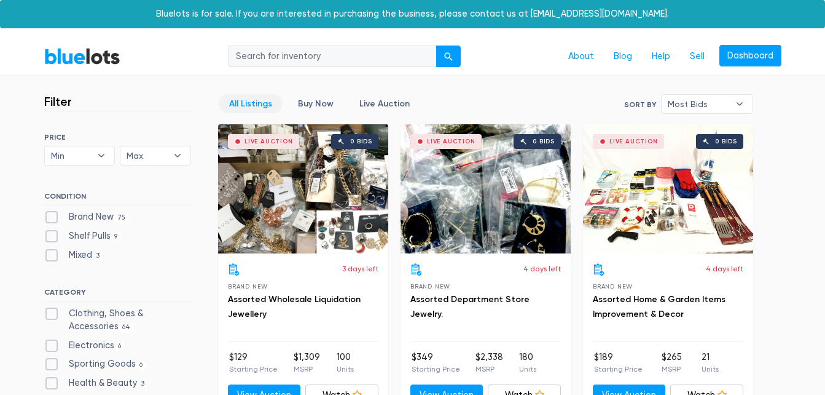
scroll to position [647, 0]
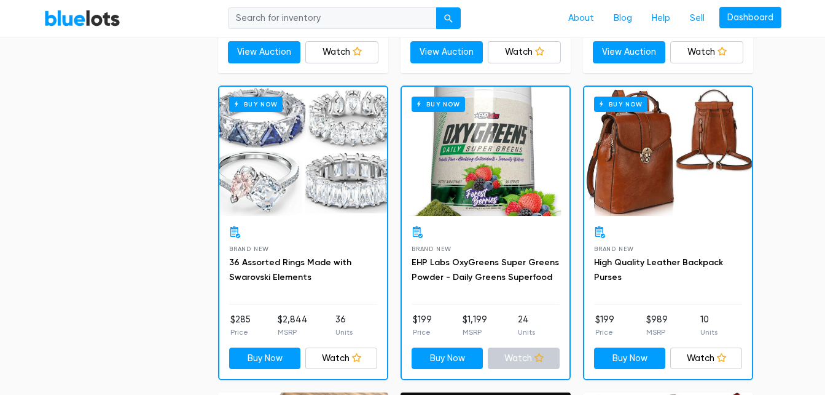
click at [537, 356] on icon at bounding box center [539, 357] width 9 height 9
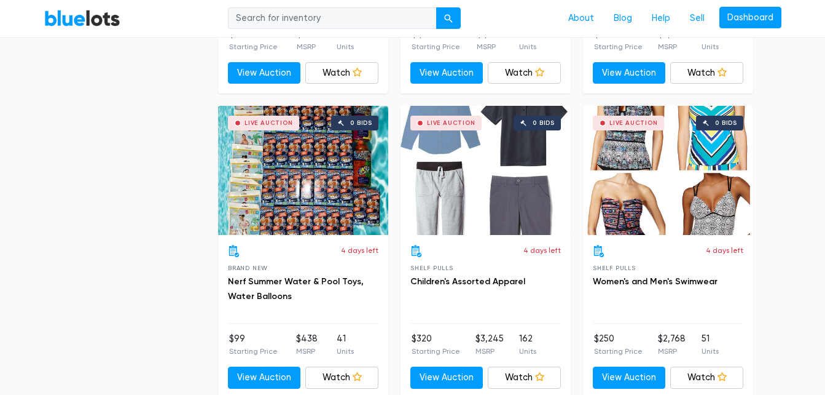
scroll to position [2490, 0]
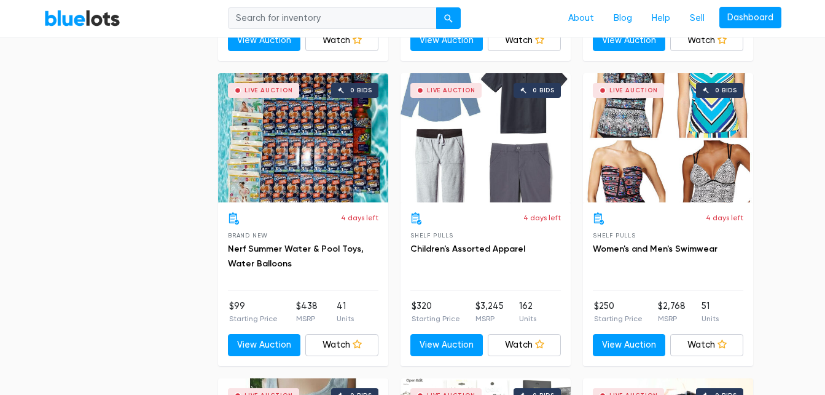
click at [461, 121] on div "Live Auction 0 bids" at bounding box center [486, 137] width 170 height 129
click at [528, 346] on link "Watch" at bounding box center [524, 345] width 73 height 22
click at [541, 347] on icon at bounding box center [539, 343] width 9 height 9
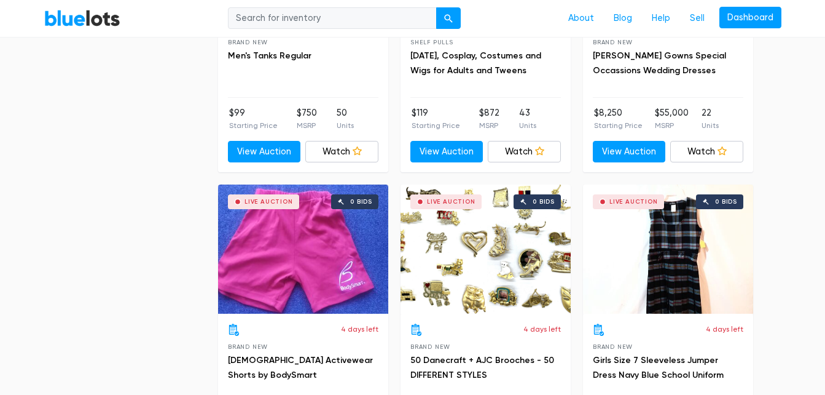
scroll to position [3654, 0]
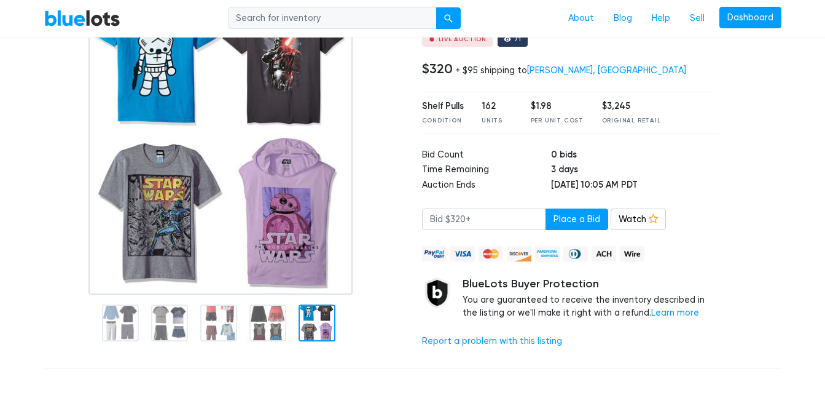
scroll to position [119, 0]
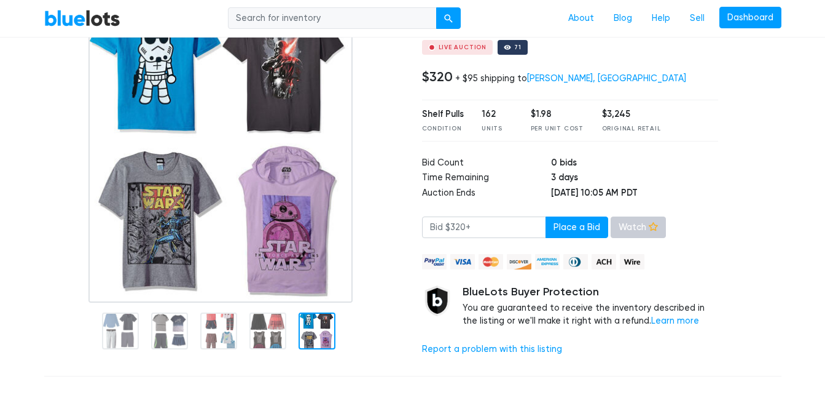
click at [625, 224] on link "Watch" at bounding box center [638, 227] width 55 height 22
